Goal: Information Seeking & Learning: Learn about a topic

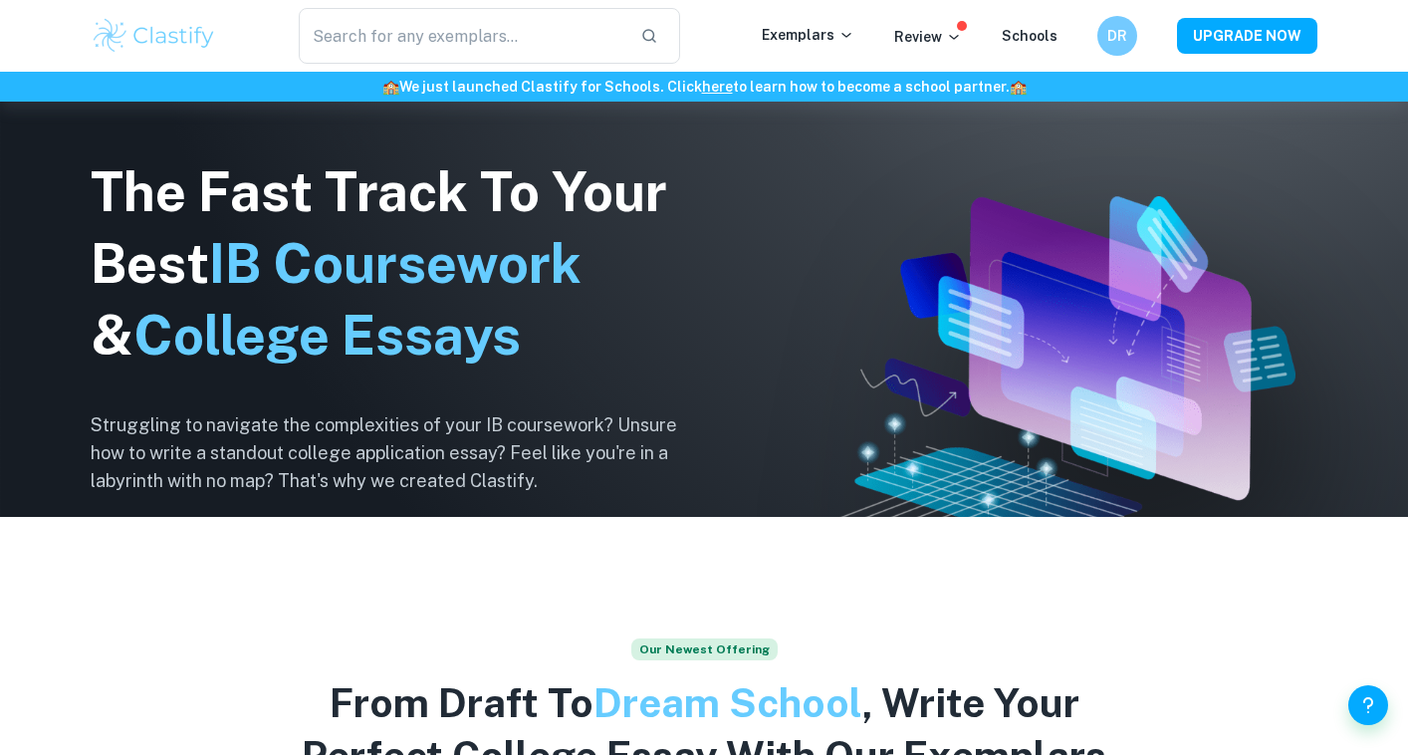
scroll to position [285, 0]
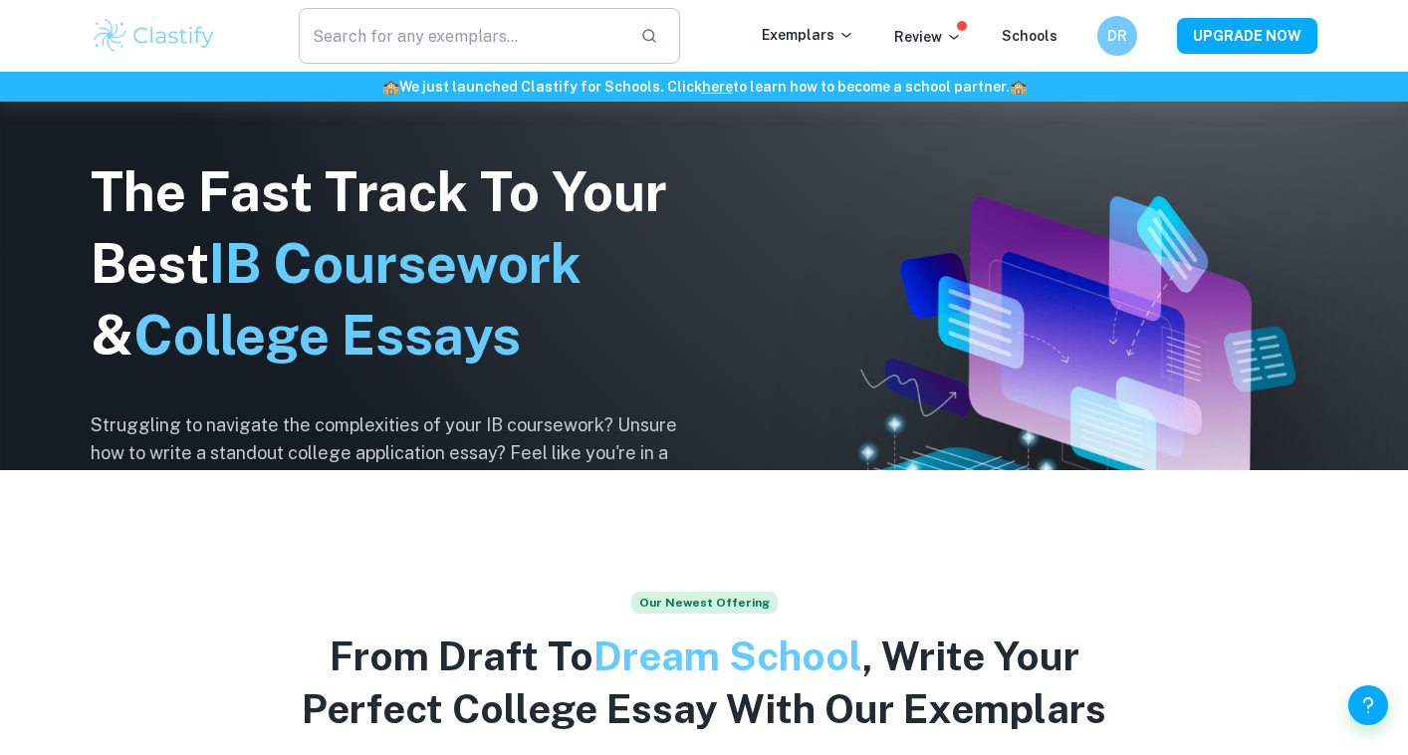
click at [418, 29] on input "text" at bounding box center [462, 36] width 326 height 56
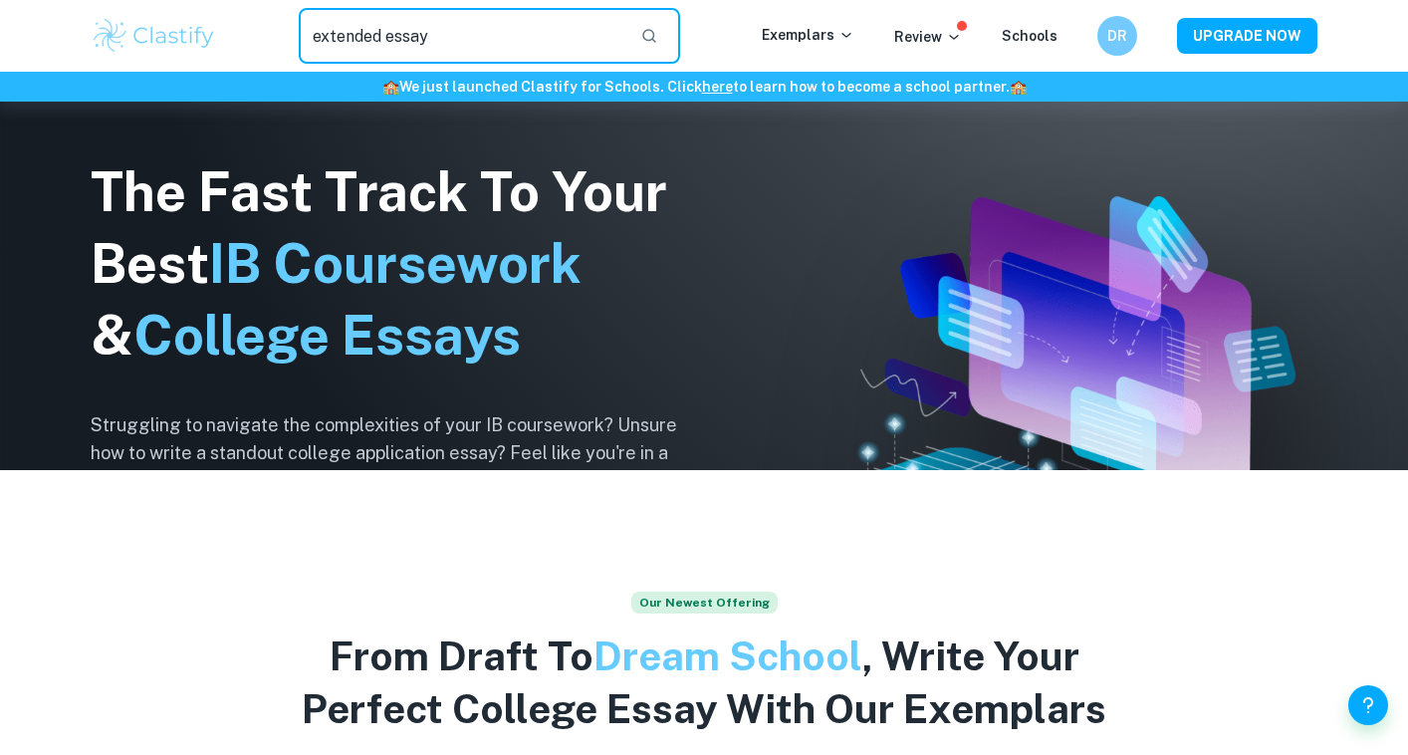
type input "extended essay"
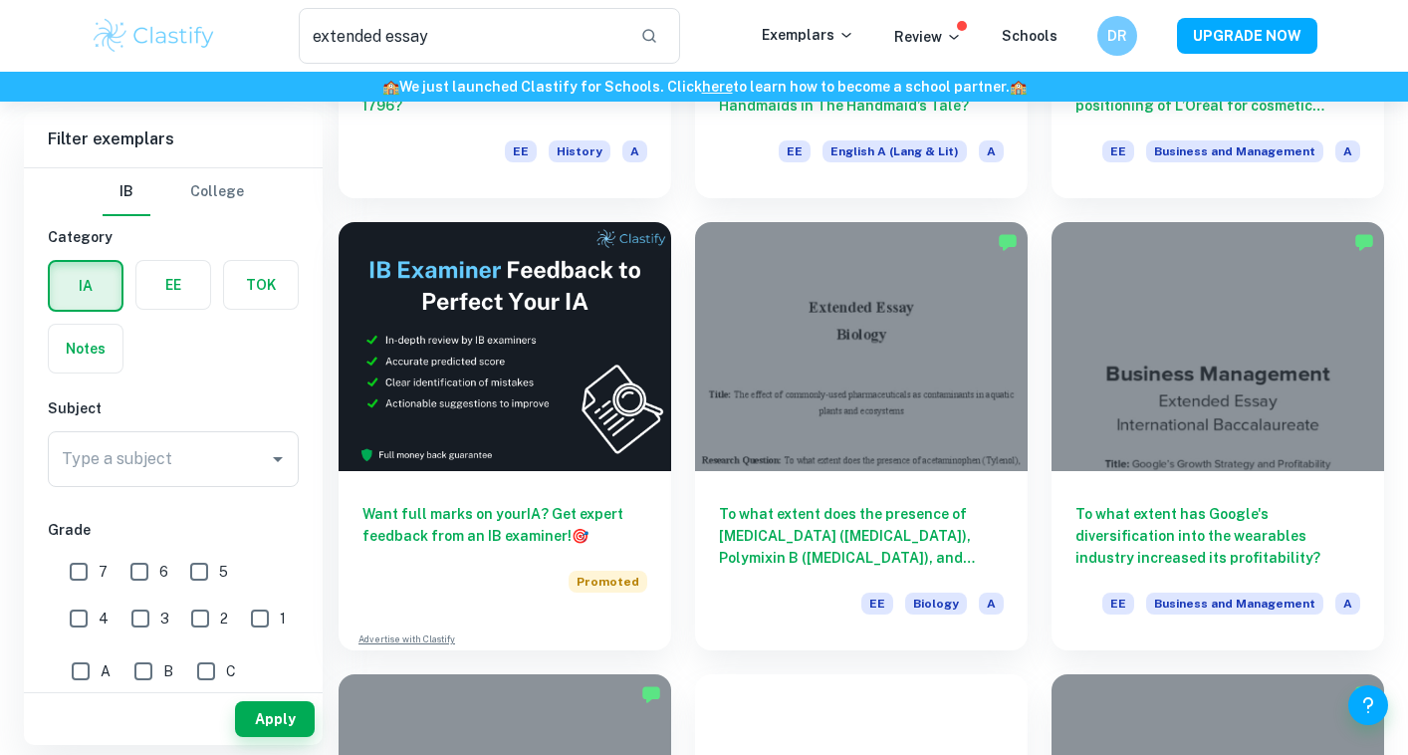
scroll to position [2734, 0]
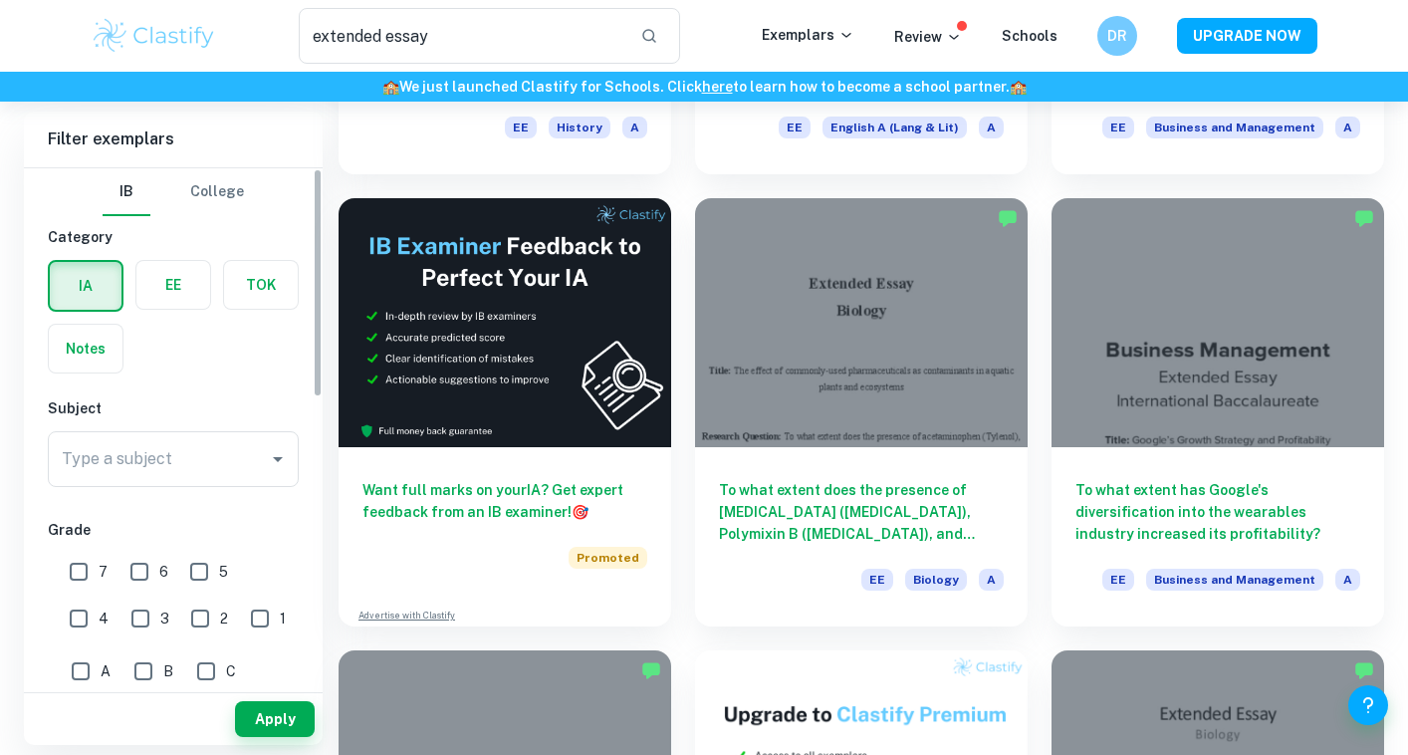
click at [161, 469] on input "Type a subject" at bounding box center [158, 459] width 203 height 38
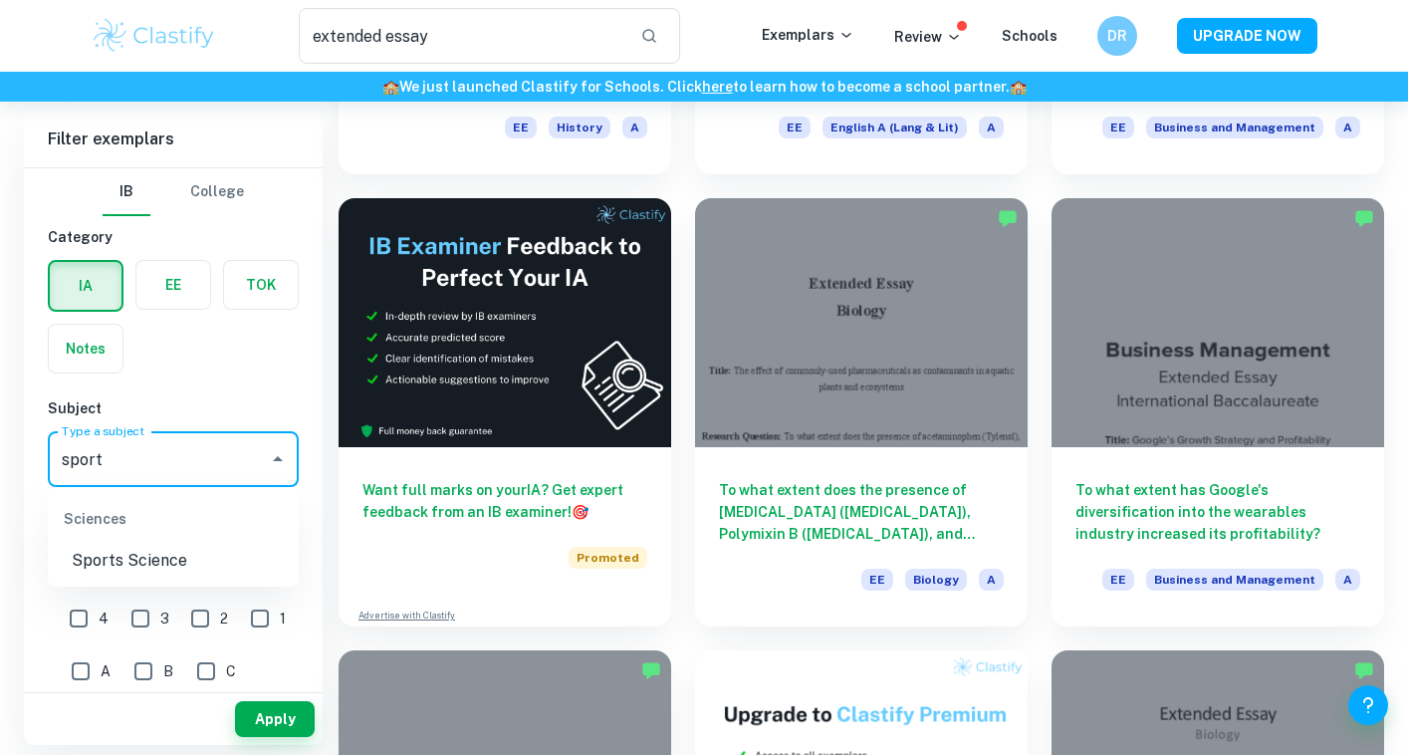
click at [130, 554] on li "Sports Science" at bounding box center [173, 561] width 251 height 36
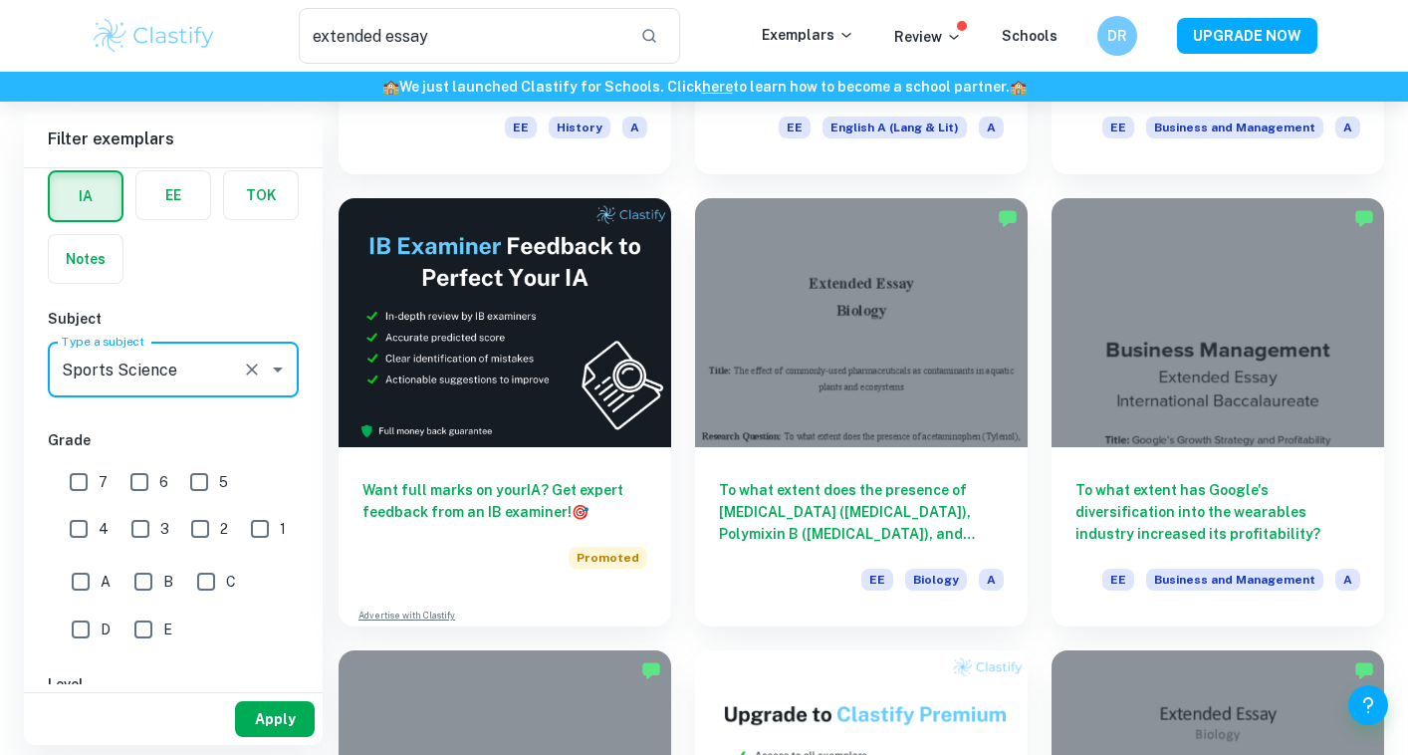
type input "Sports Science"
click at [270, 724] on button "Apply" at bounding box center [275, 719] width 80 height 36
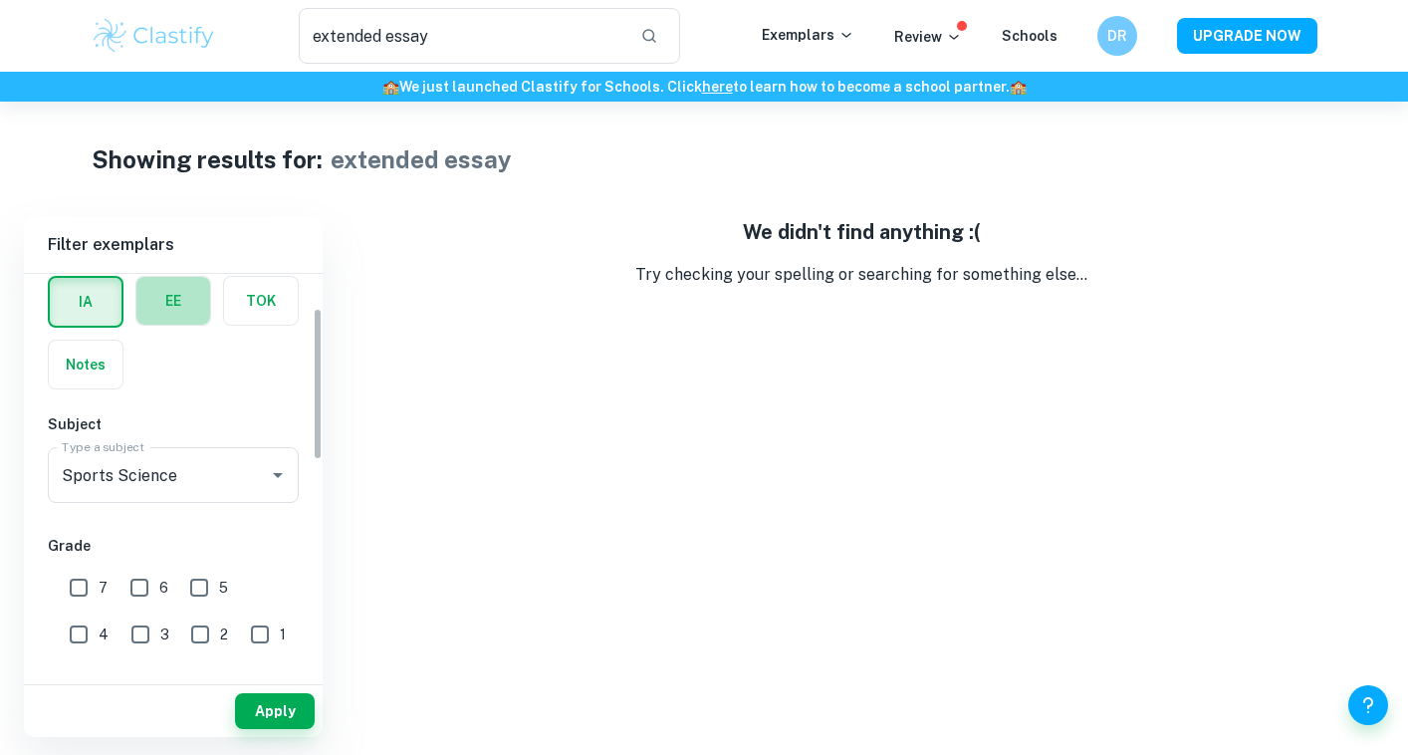
click at [161, 283] on label "button" at bounding box center [173, 301] width 74 height 48
click at [0, 0] on input "radio" at bounding box center [0, 0] width 0 height 0
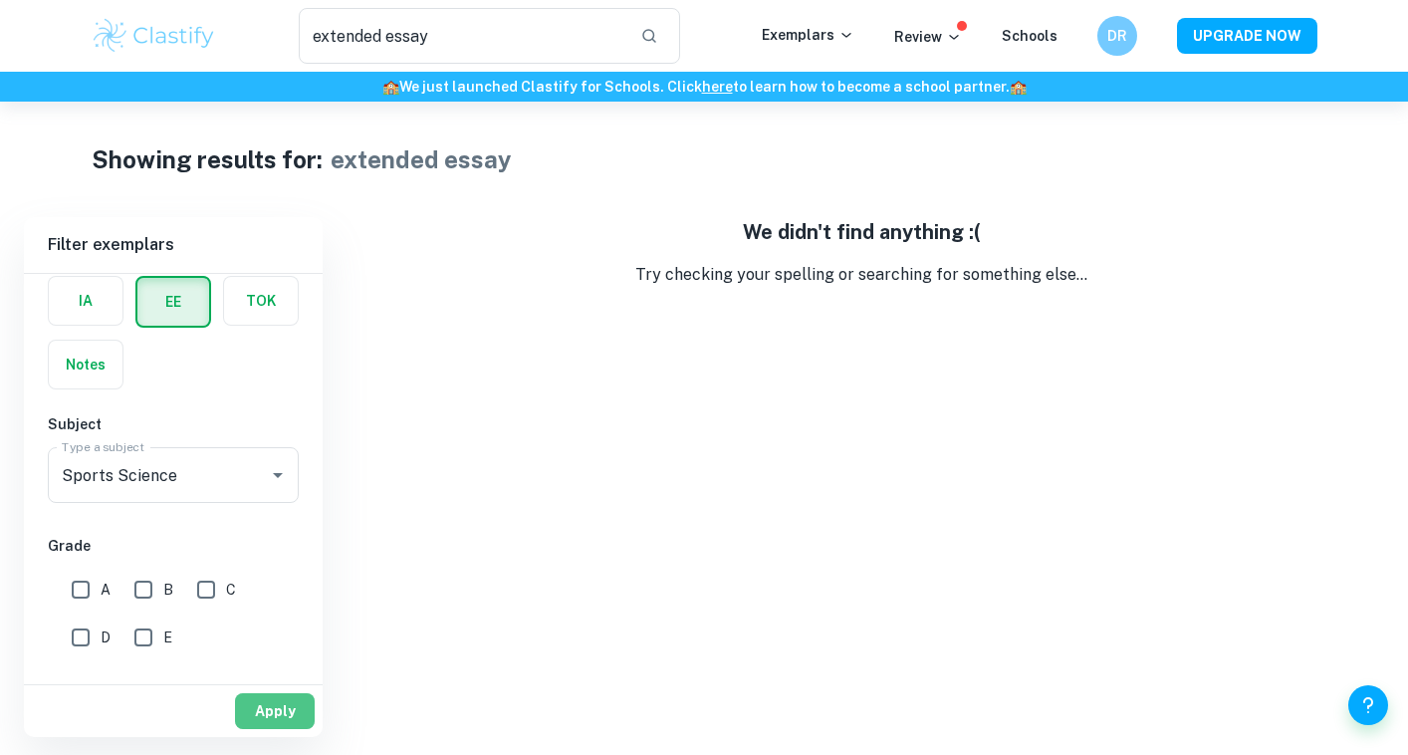
click at [282, 706] on button "Apply" at bounding box center [275, 711] width 80 height 36
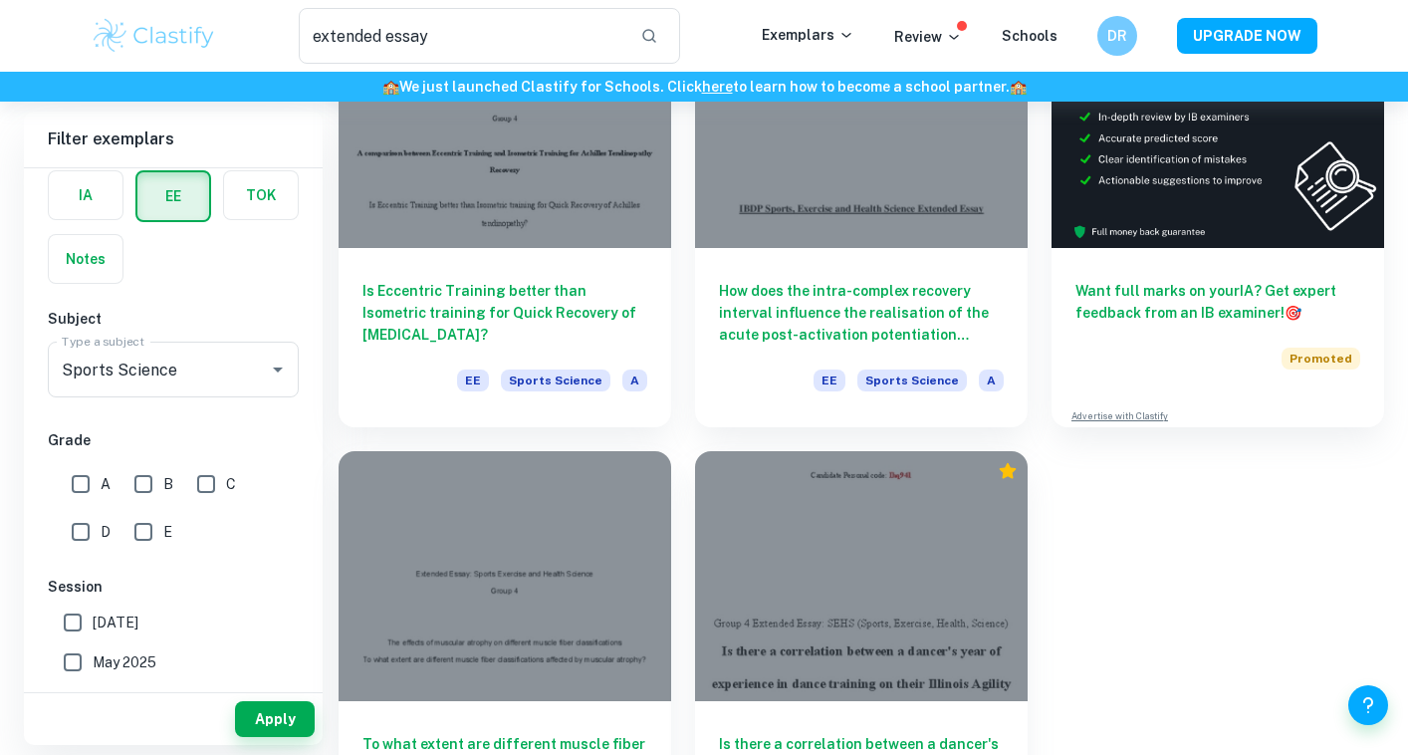
scroll to position [343, 0]
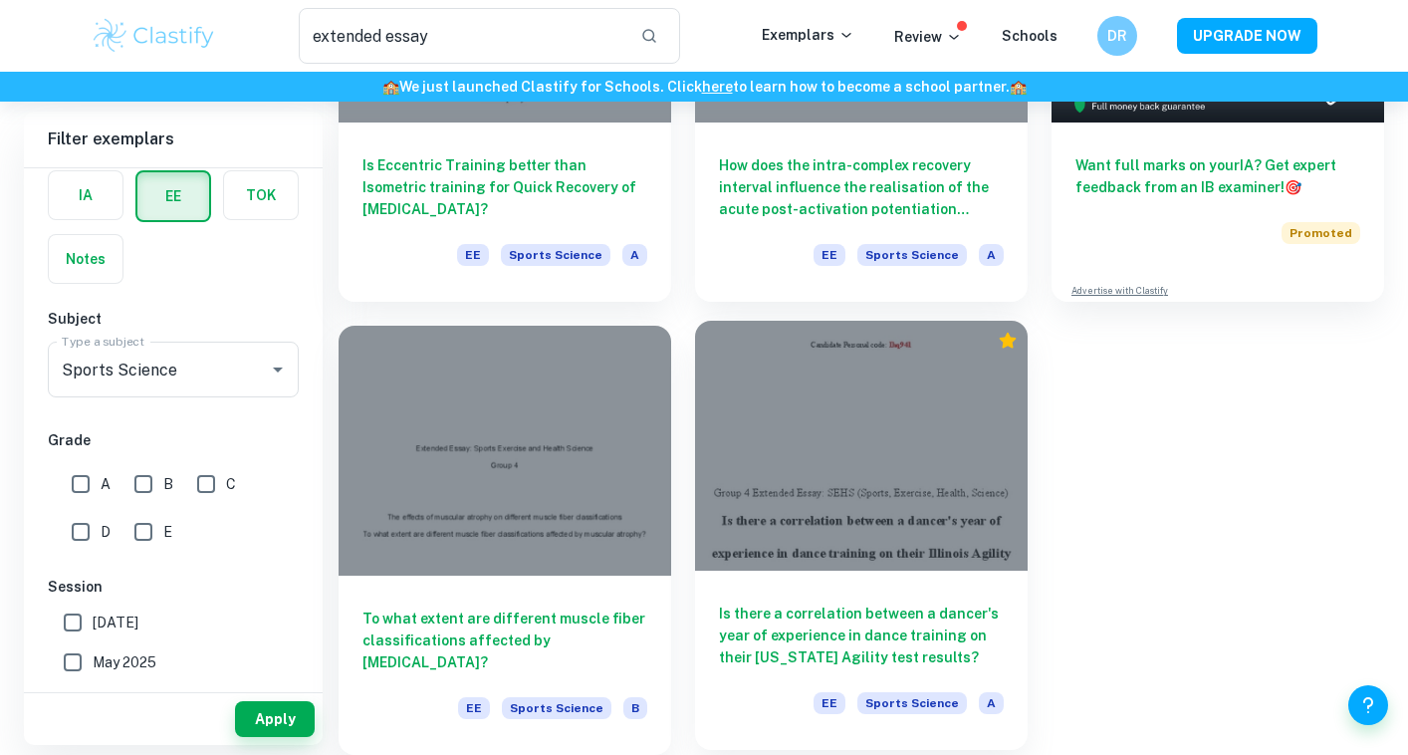
click at [818, 531] on div at bounding box center [861, 445] width 333 height 249
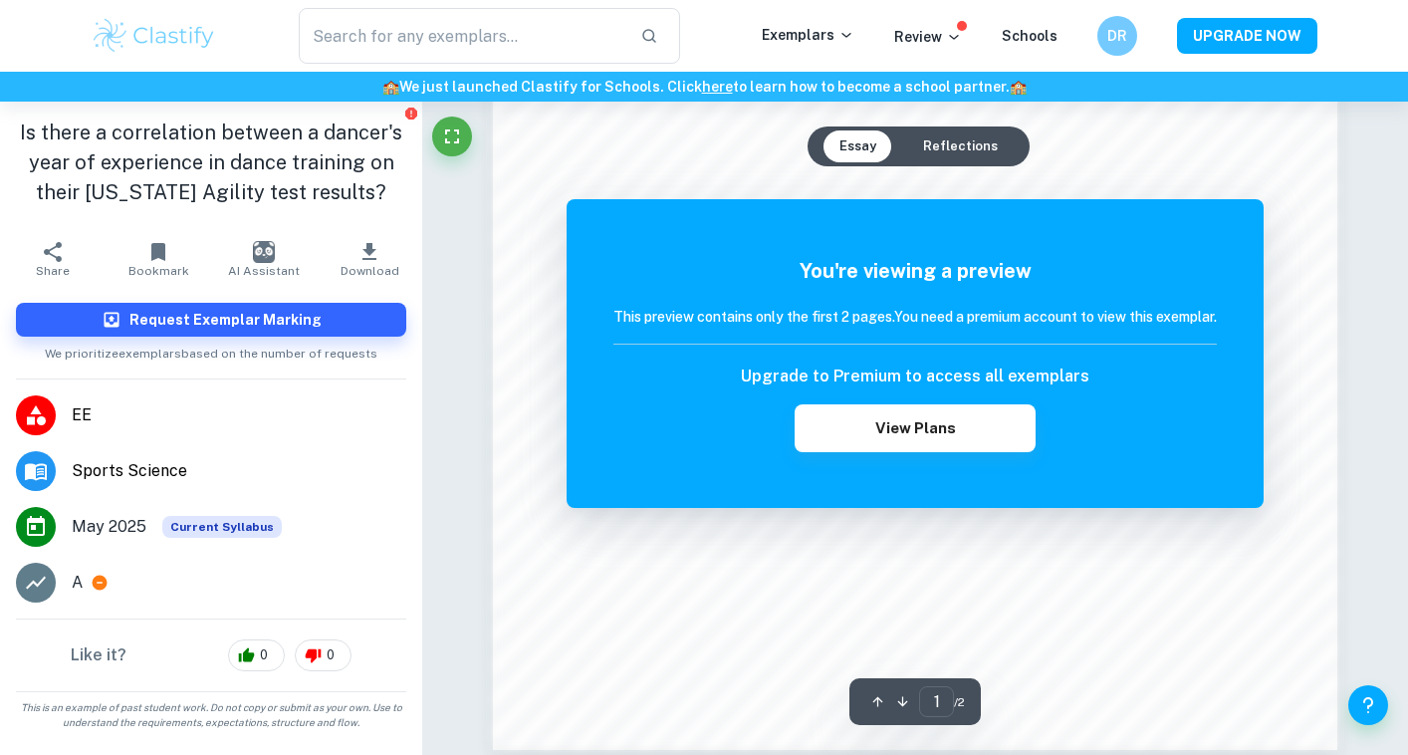
scroll to position [1699, 0]
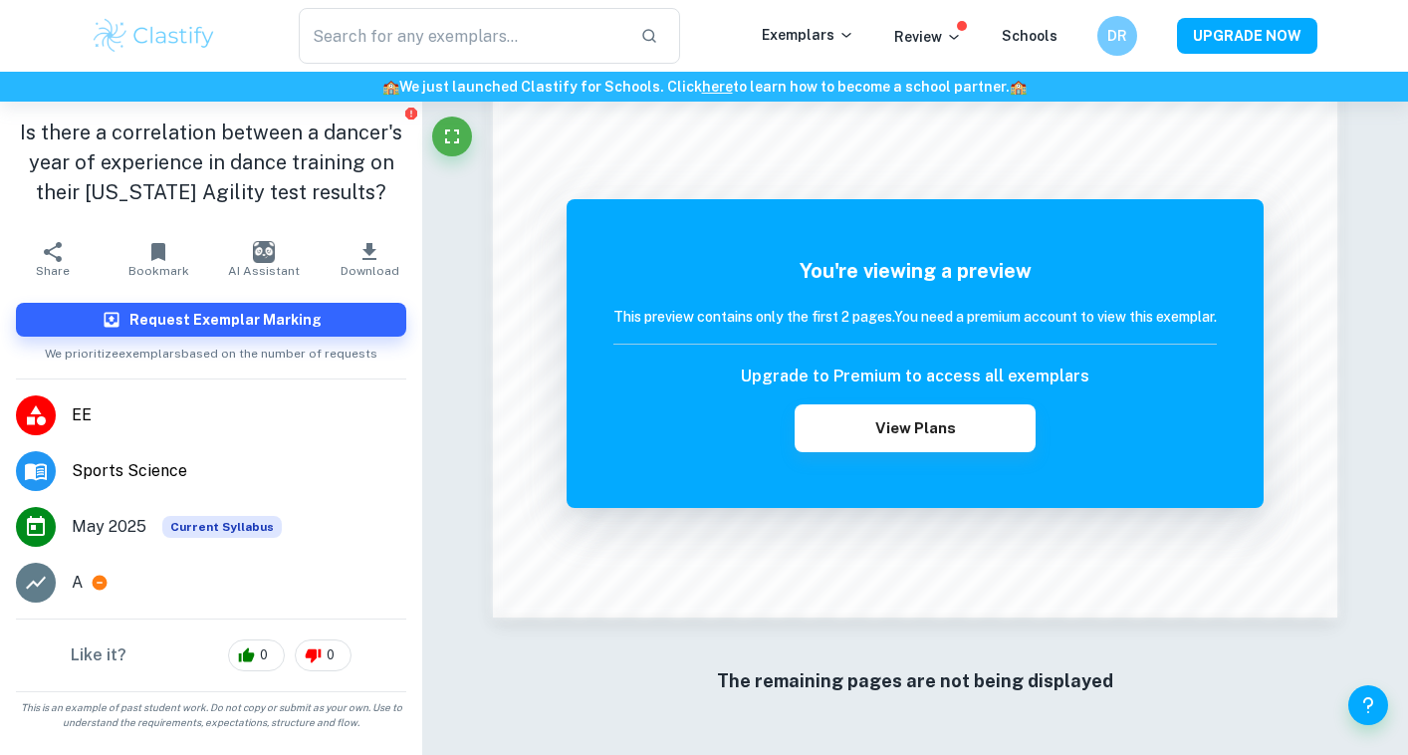
type input "extended essay"
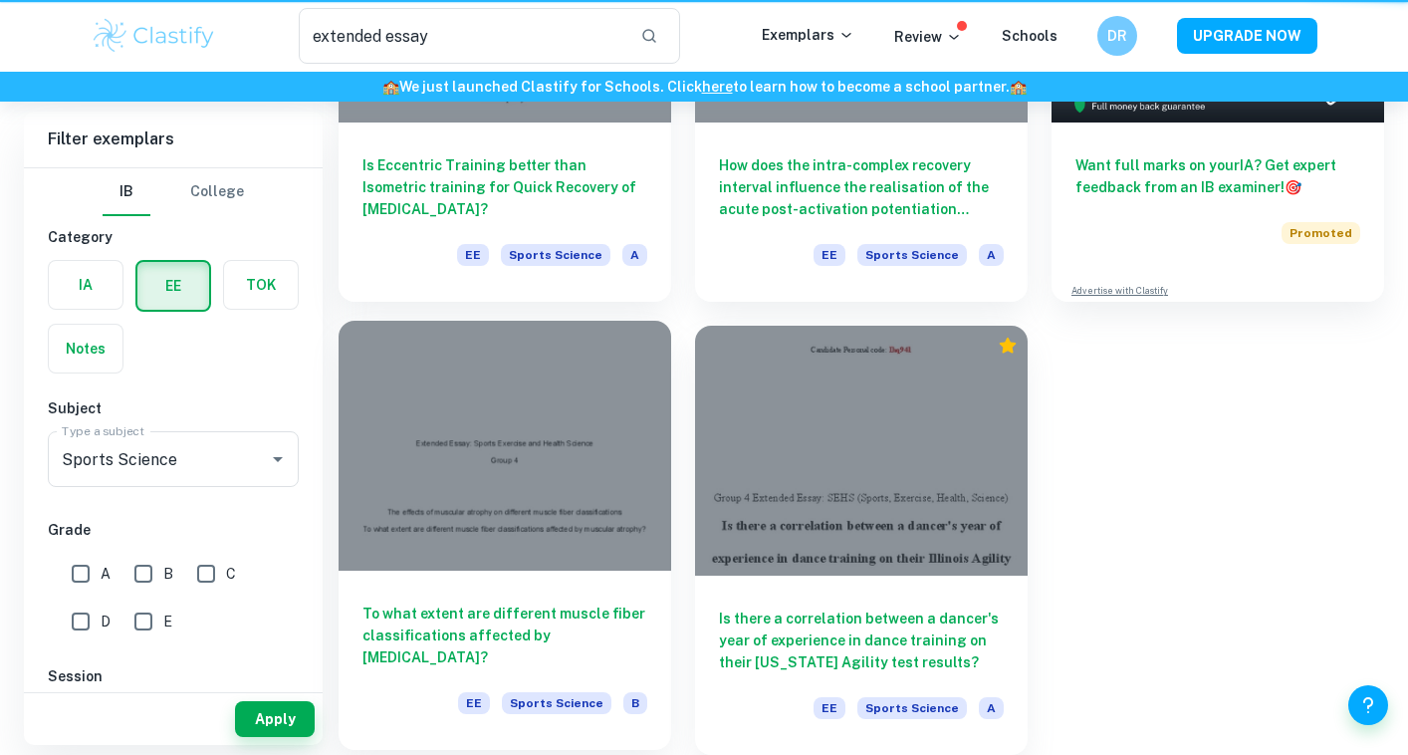
scroll to position [343, 0]
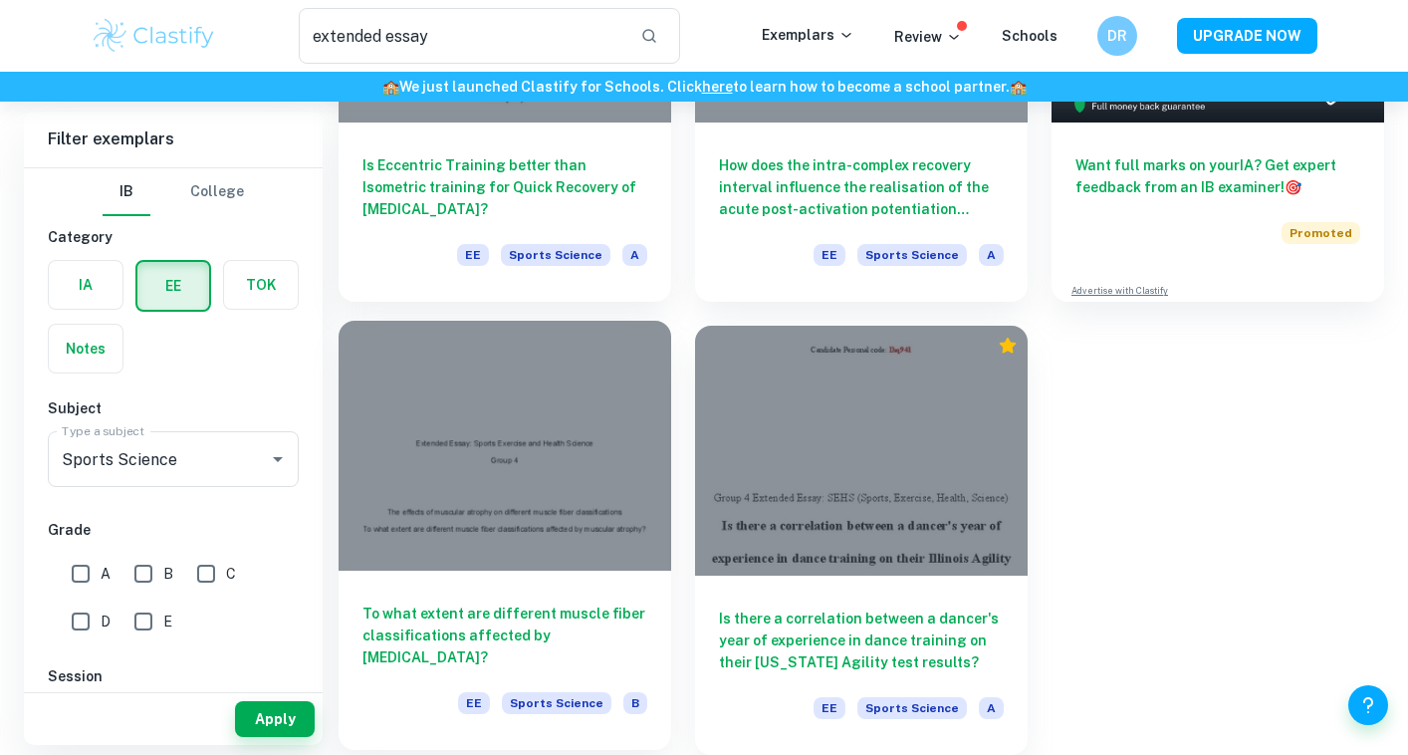
click at [586, 610] on h6 "To what extent are different muscle fiber classifications affected by [MEDICAL_…" at bounding box center [504, 635] width 285 height 66
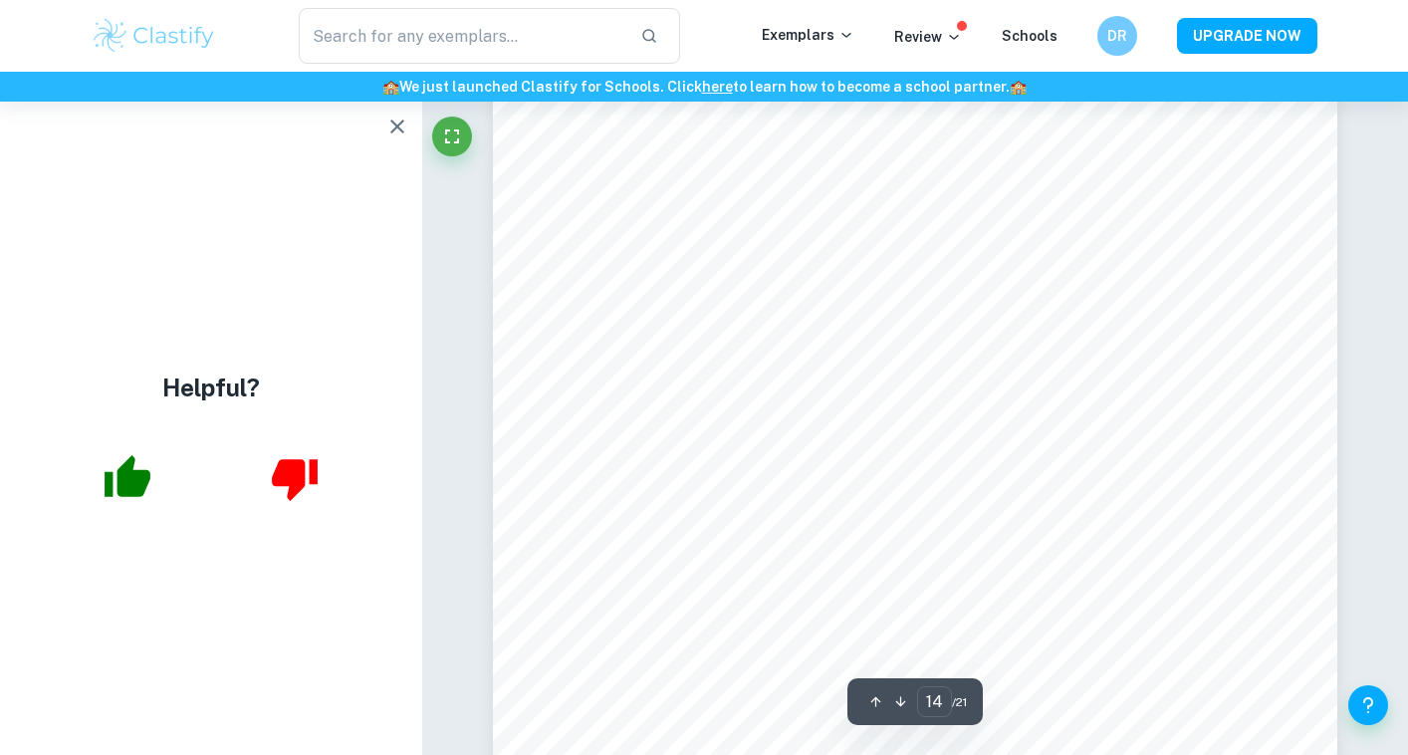
scroll to position [14771, 0]
type input "17"
type input "extended essay"
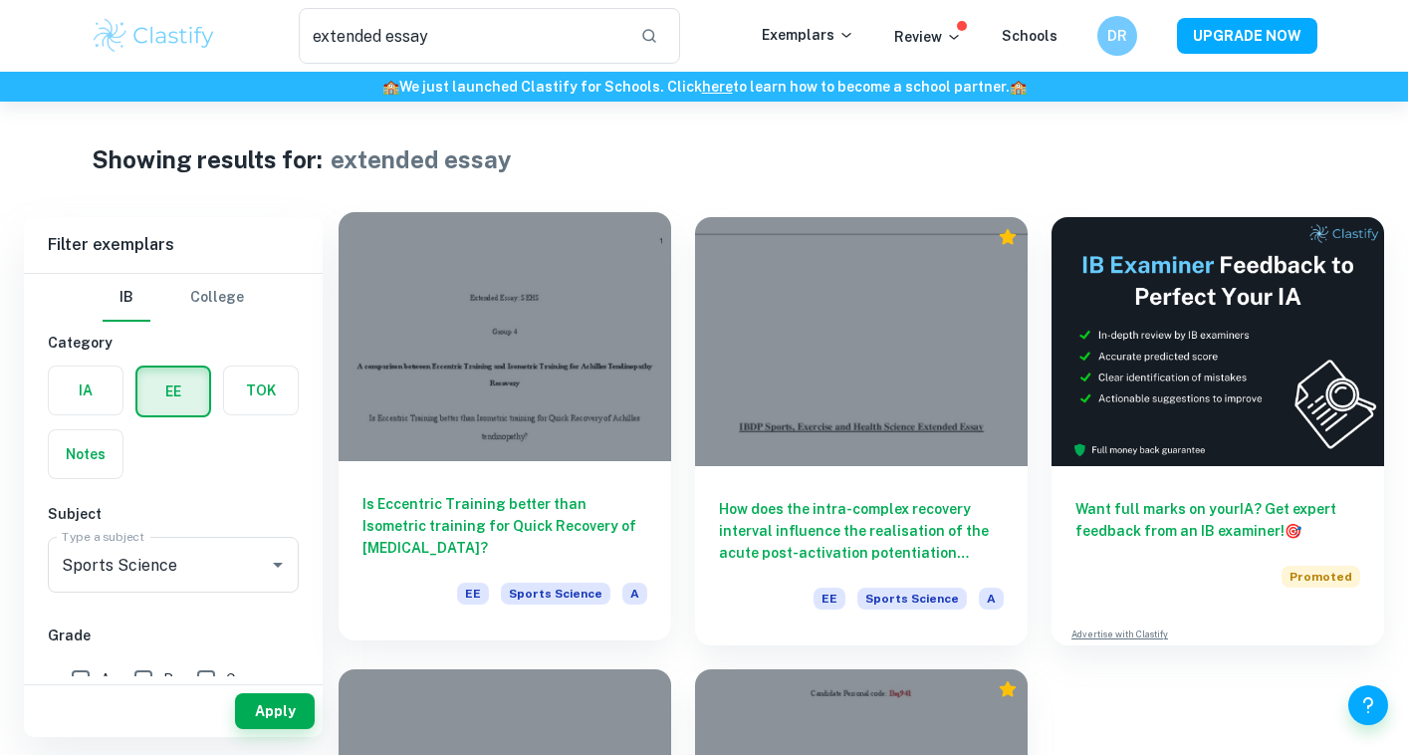
click at [543, 408] on div at bounding box center [505, 336] width 333 height 249
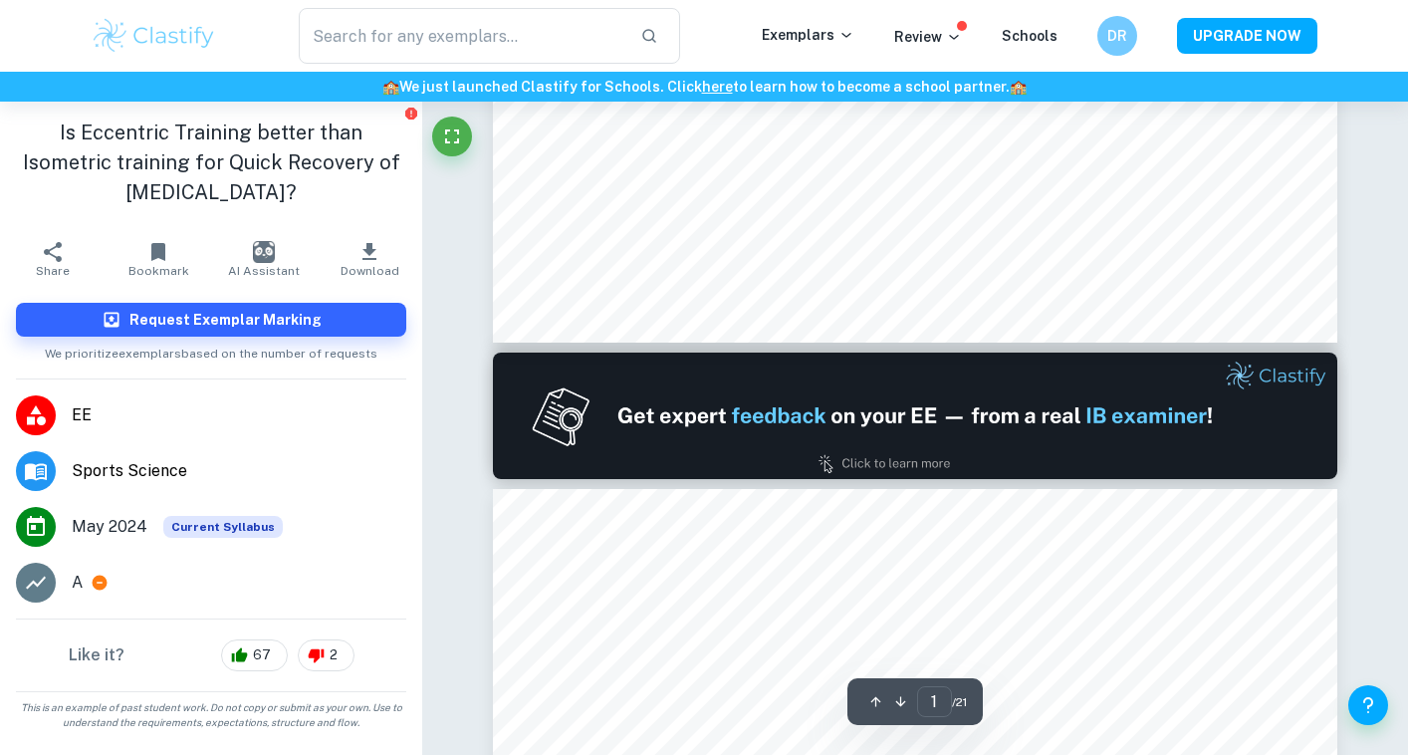
type input "2"
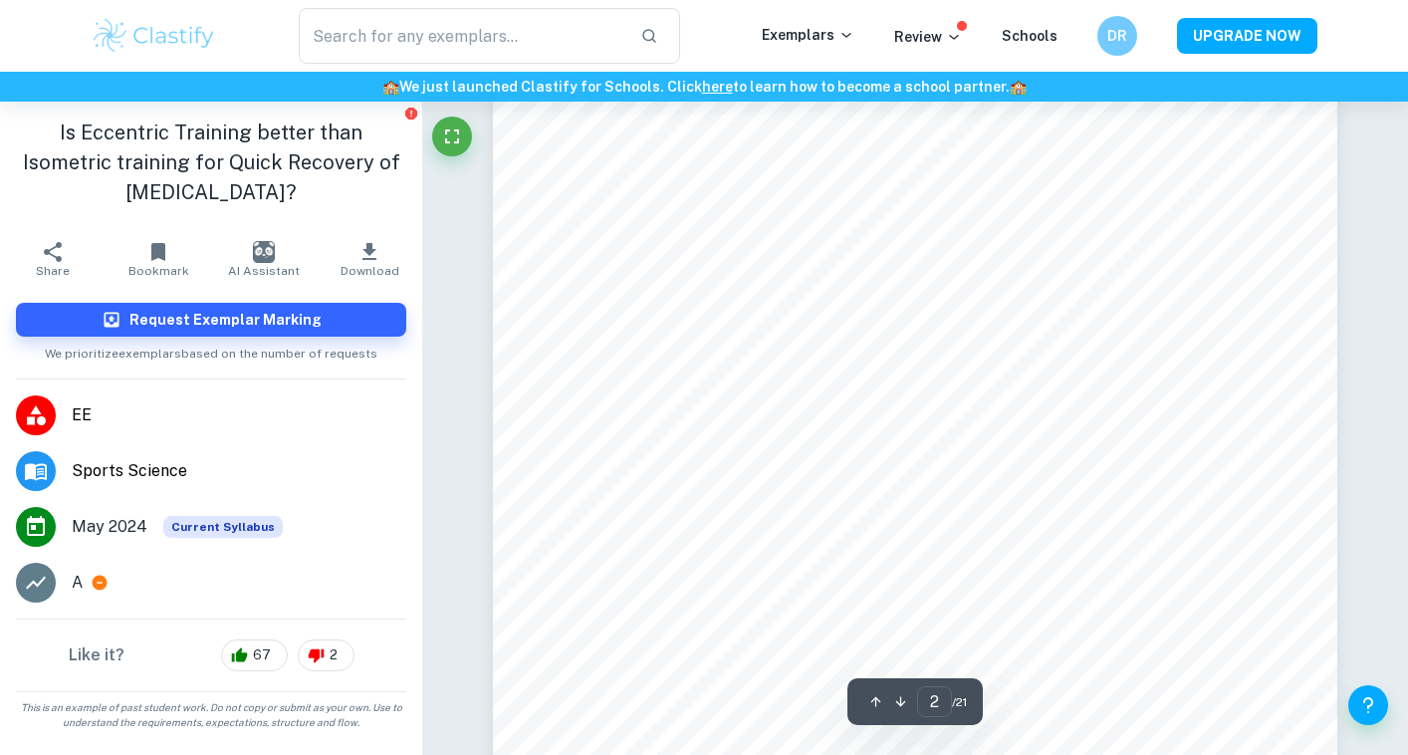
scroll to position [1297, 0]
